Goal: Use online tool/utility: Utilize a website feature to perform a specific function

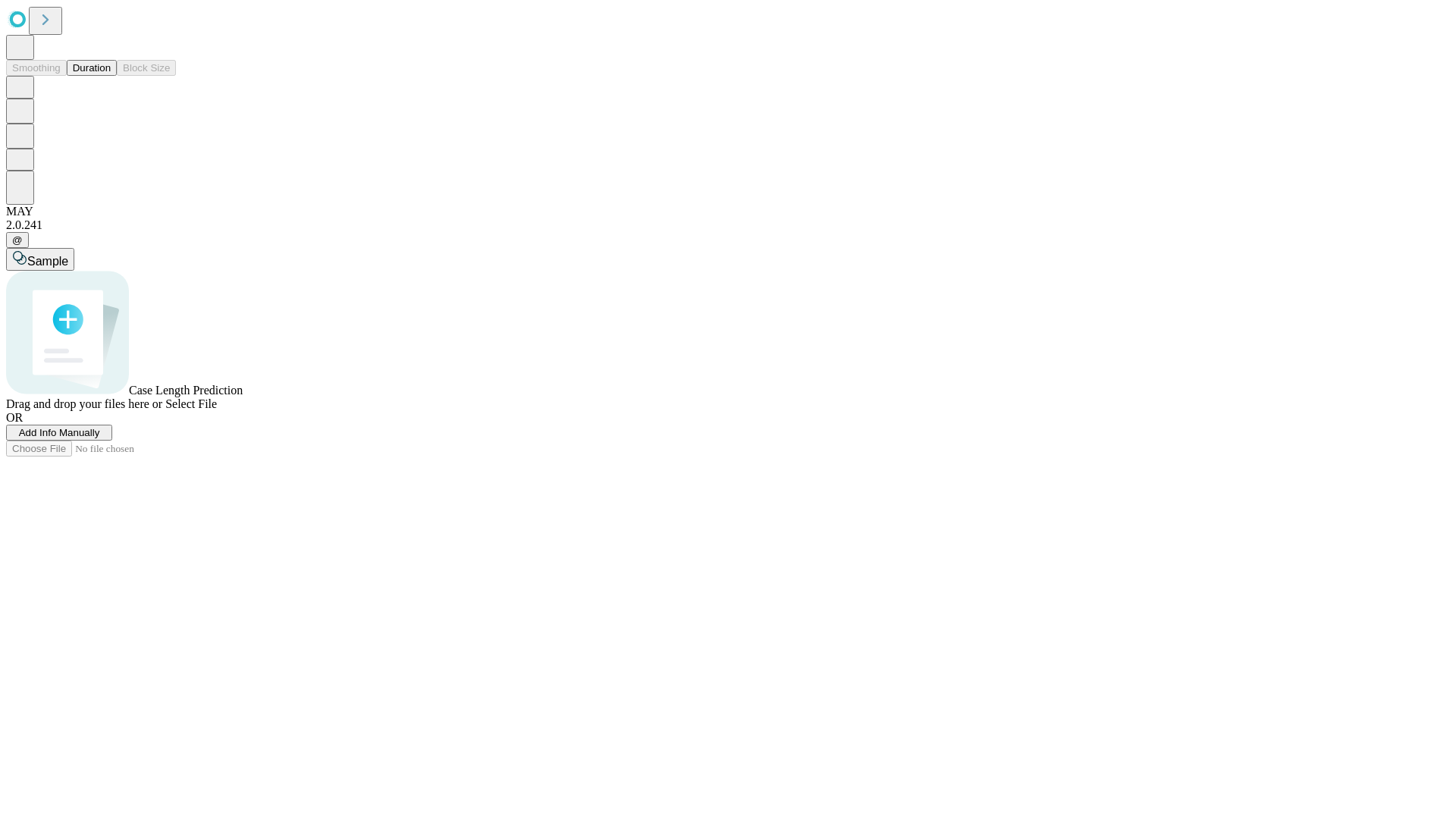
click at [100, 439] on span "Add Info Manually" at bounding box center [59, 433] width 81 height 11
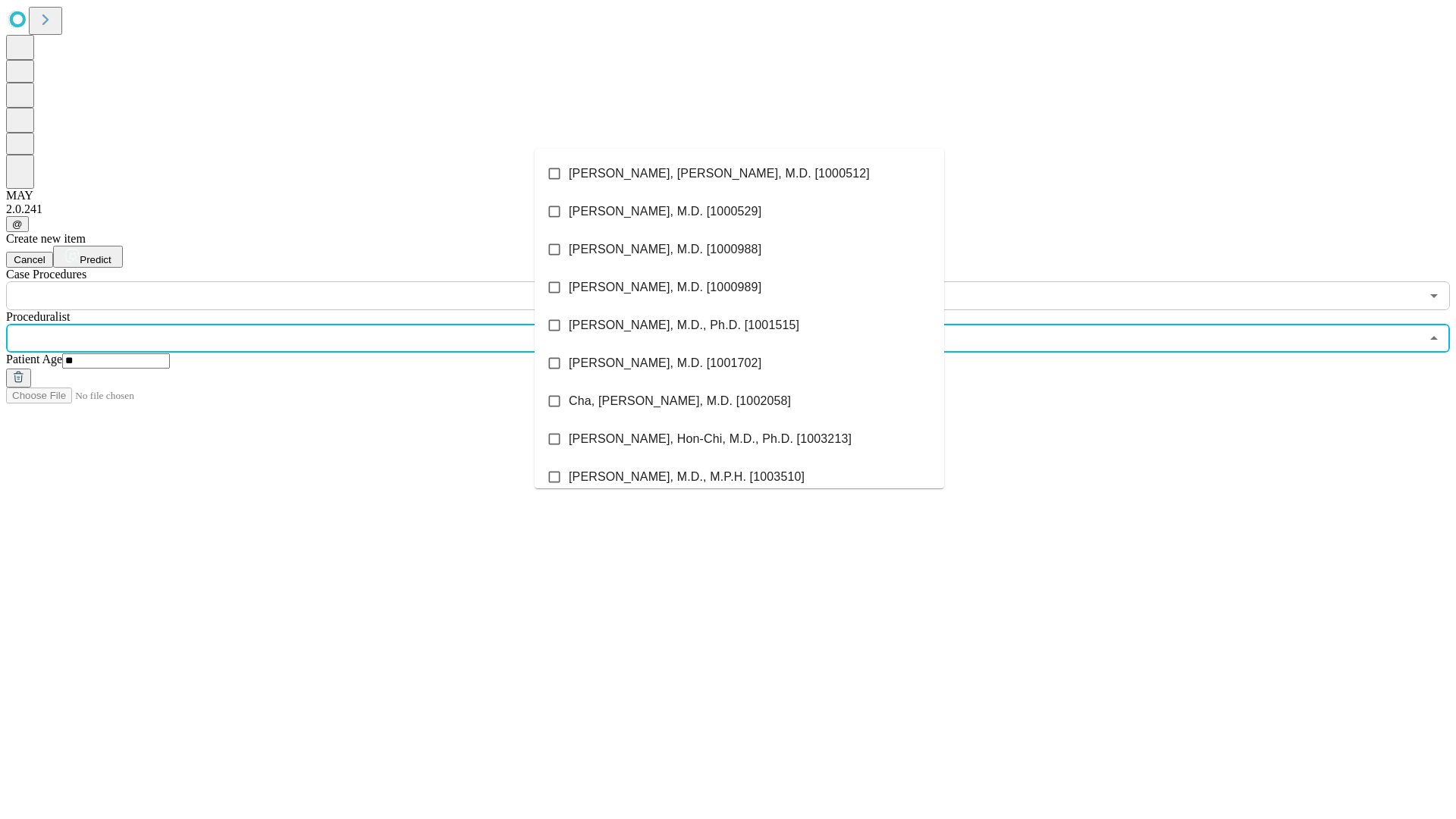
click at [740, 174] on li "[PERSON_NAME], [PERSON_NAME], M.D. [1000512]" at bounding box center [739, 174] width 409 height 38
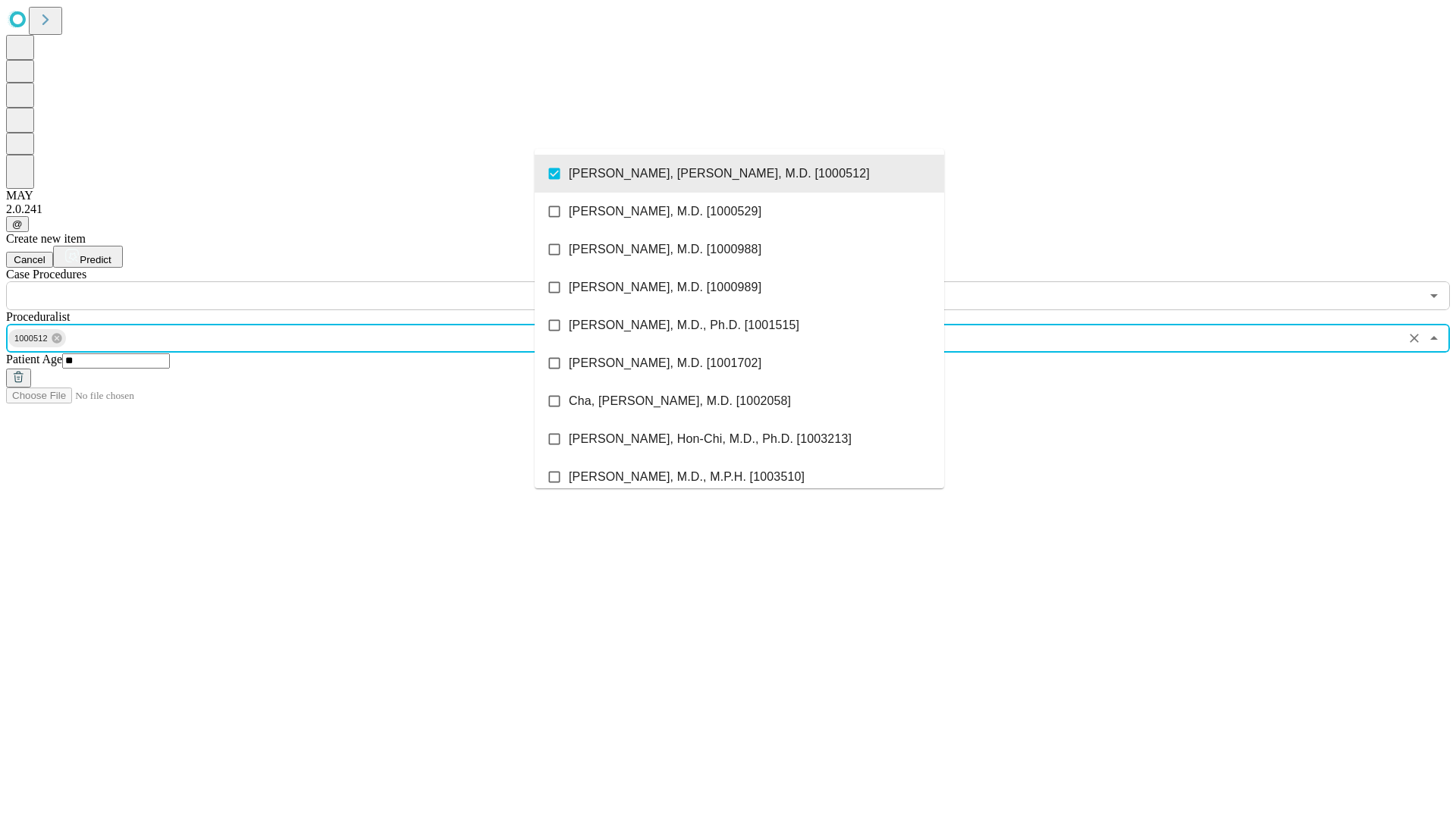
click at [318, 281] on input "text" at bounding box center [713, 295] width 1415 height 29
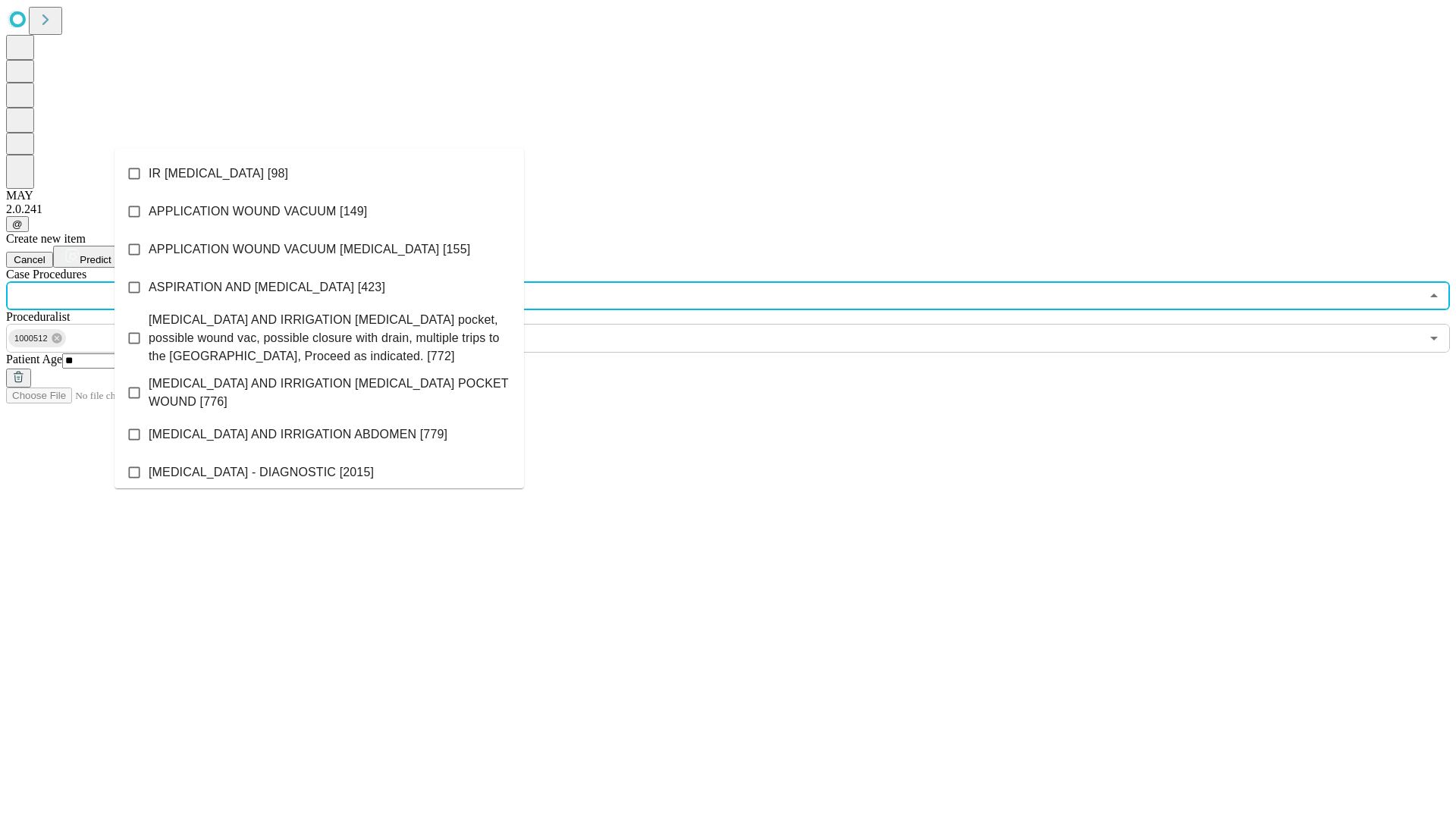
click at [319, 174] on li "IR [MEDICAL_DATA] [98]" at bounding box center [319, 174] width 409 height 38
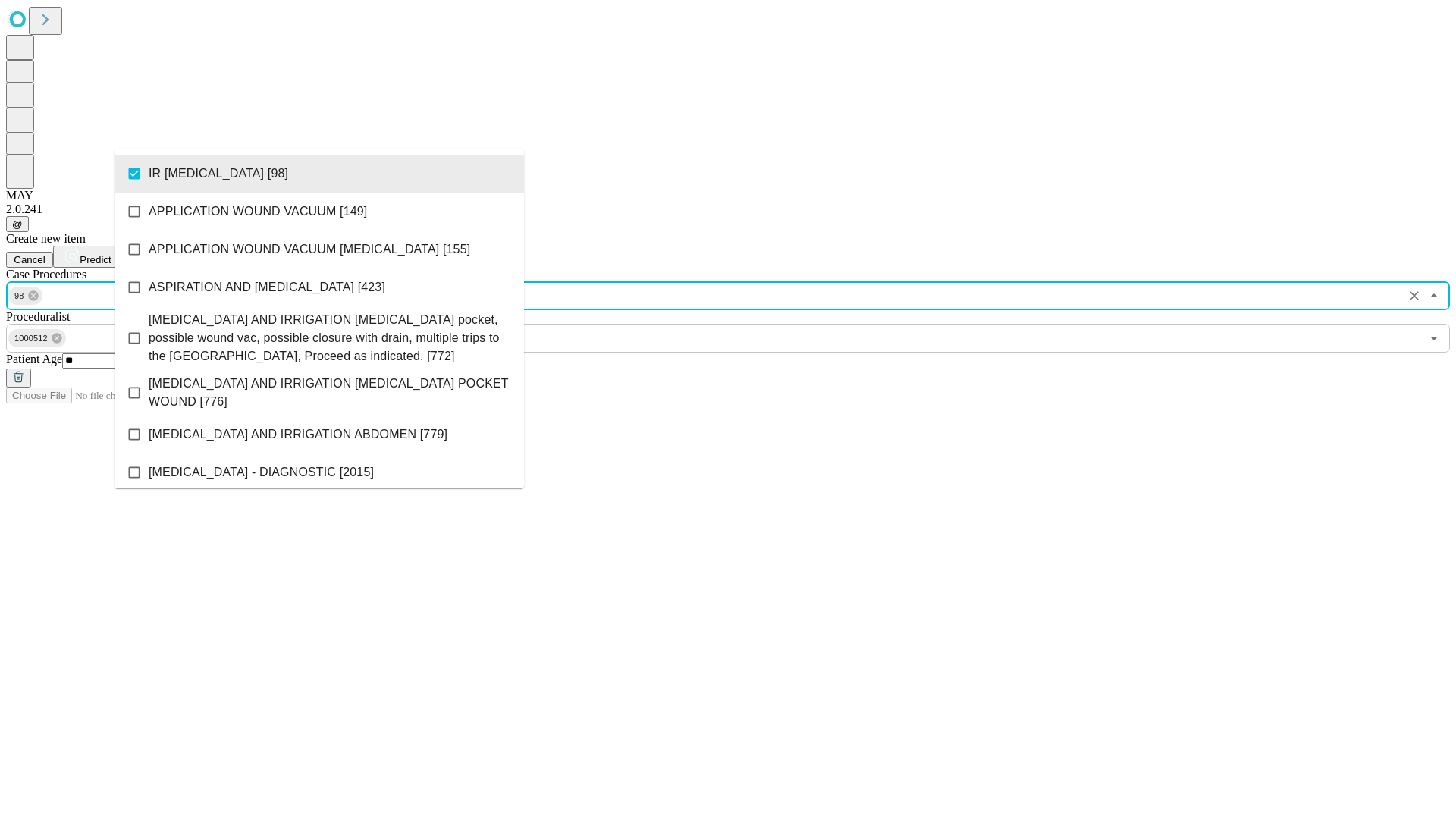
click at [111, 254] on span "Predict" at bounding box center [95, 260] width 32 height 11
